Goal: Task Accomplishment & Management: Complete application form

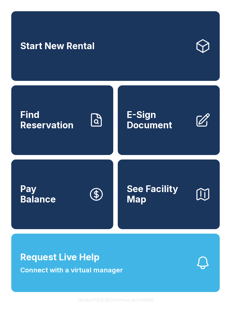
click at [164, 116] on link "E-Sign Document" at bounding box center [169, 120] width 102 height 70
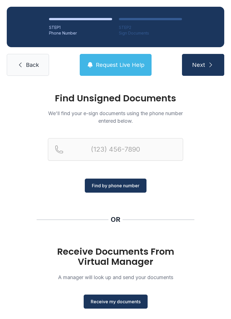
click at [120, 303] on span "Receive my documents" at bounding box center [116, 302] width 50 height 7
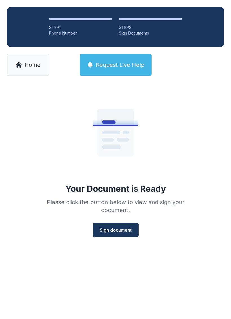
click at [110, 225] on button "Sign document" at bounding box center [115, 230] width 46 height 14
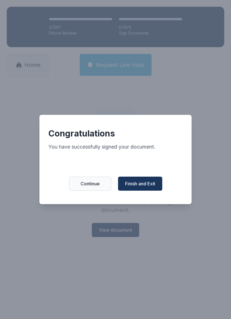
click at [89, 185] on span "Continue" at bounding box center [89, 183] width 19 height 7
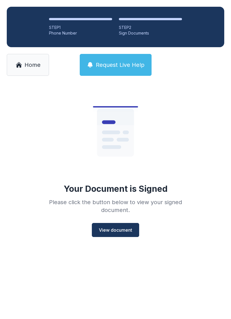
click at [21, 62] on icon at bounding box center [18, 65] width 7 height 7
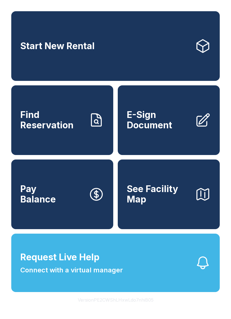
click at [156, 127] on span "E-Sign Document" at bounding box center [159, 120] width 64 height 21
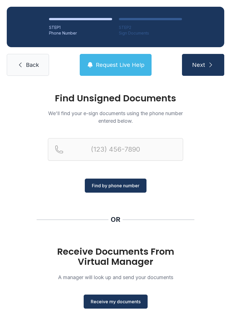
click at [121, 301] on span "Receive my documents" at bounding box center [116, 302] width 50 height 7
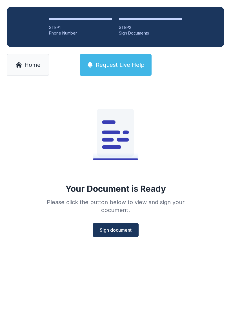
click at [128, 234] on button "Sign document" at bounding box center [115, 230] width 46 height 14
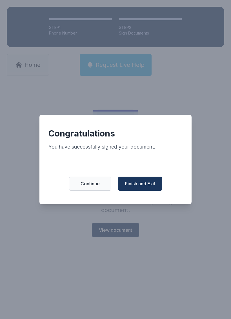
click at [145, 185] on span "Finish and Exit" at bounding box center [140, 183] width 30 height 7
